Goal: Information Seeking & Learning: Learn about a topic

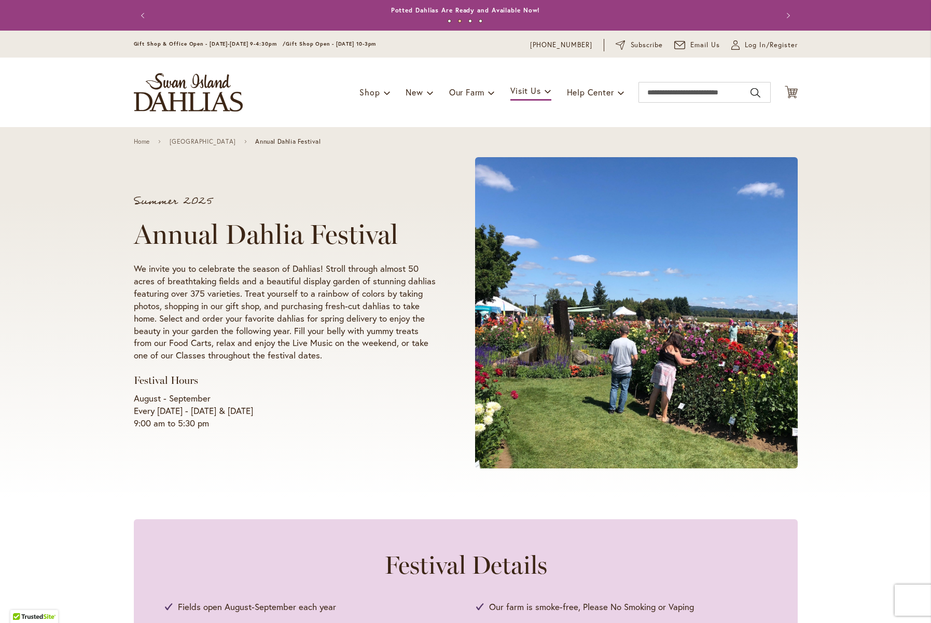
click at [681, 316] on span at bounding box center [636, 312] width 323 height 311
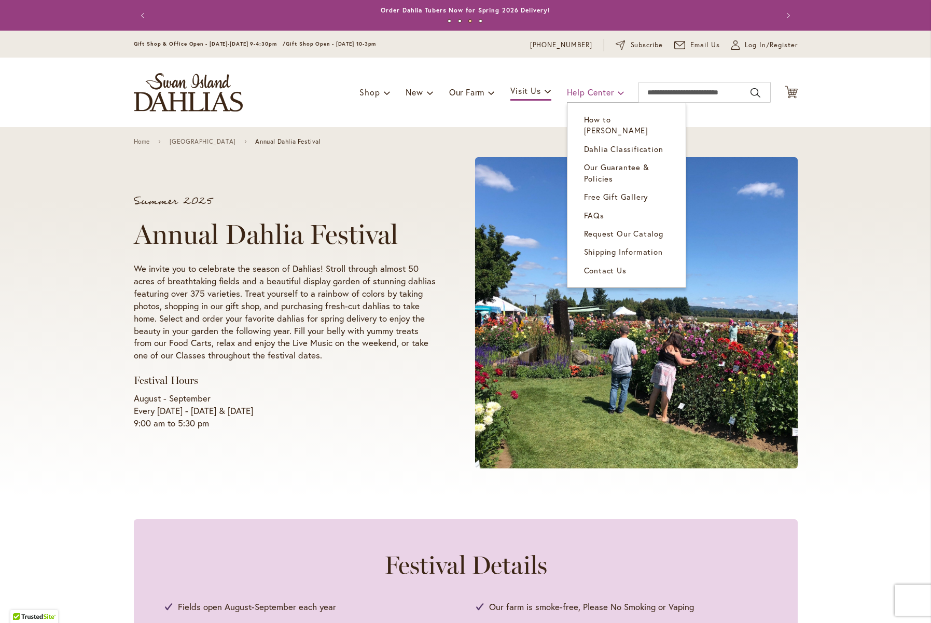
click at [601, 97] on span "Help Center" at bounding box center [590, 92] width 47 height 11
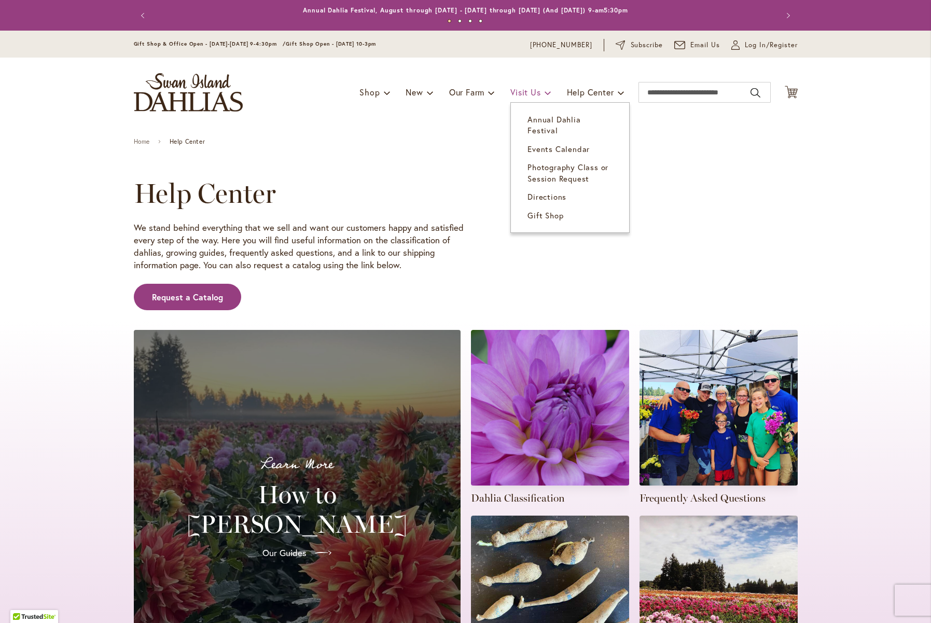
click at [540, 91] on span "Visit Us" at bounding box center [526, 92] width 30 height 11
click at [558, 144] on span "Events Calendar" at bounding box center [559, 149] width 62 height 10
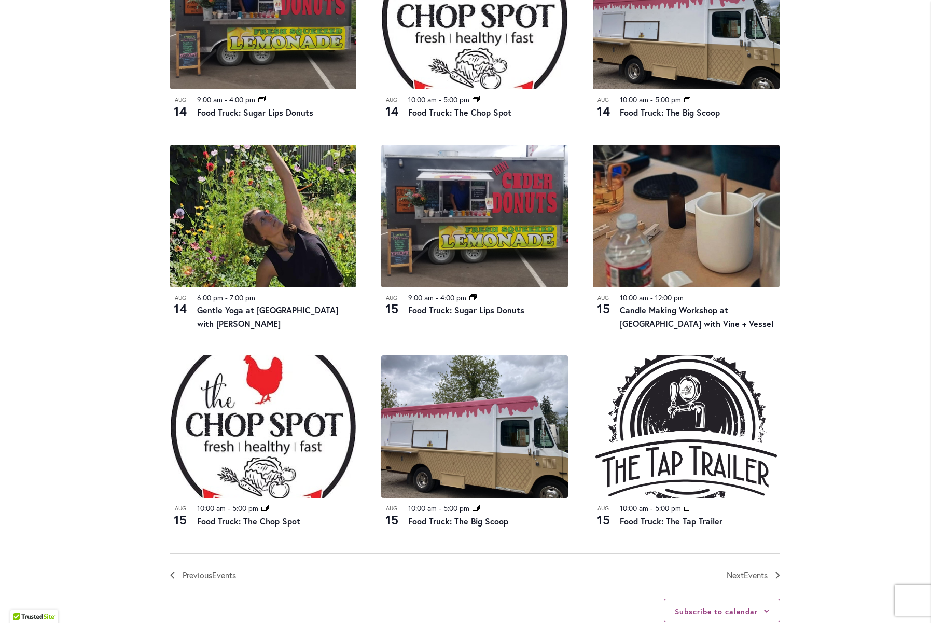
scroll to position [848, 0]
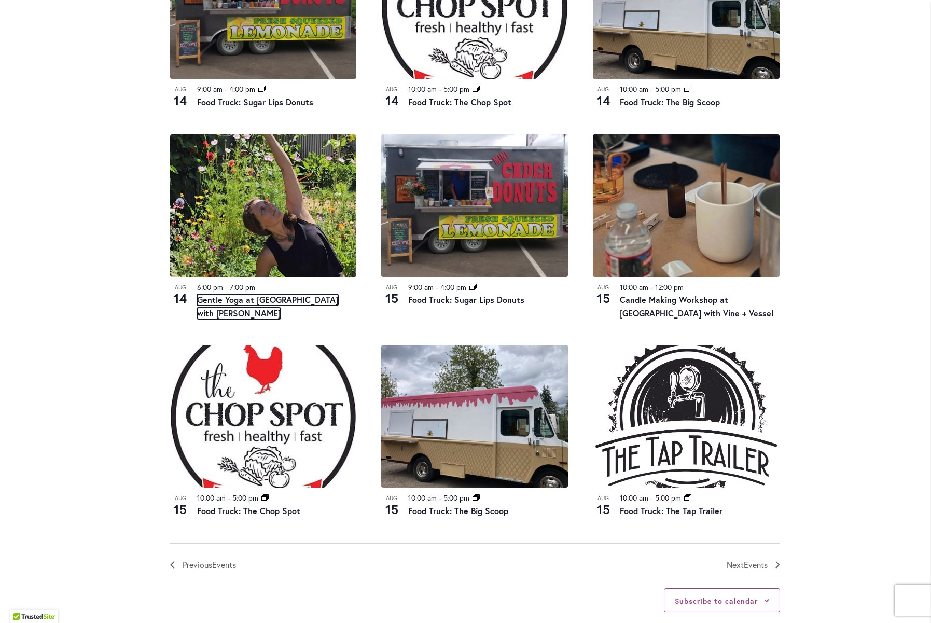
click at [215, 299] on link "Gentle Yoga at [GEOGRAPHIC_DATA] with [PERSON_NAME]" at bounding box center [267, 306] width 141 height 25
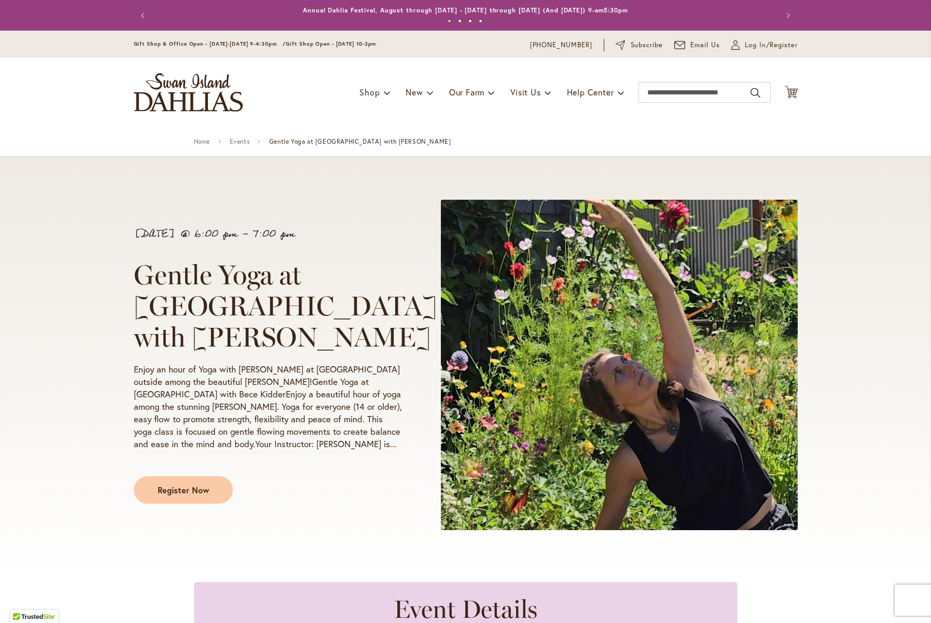
click at [177, 90] on img "store logo" at bounding box center [188, 92] width 109 height 38
